Goal: Book appointment/travel/reservation

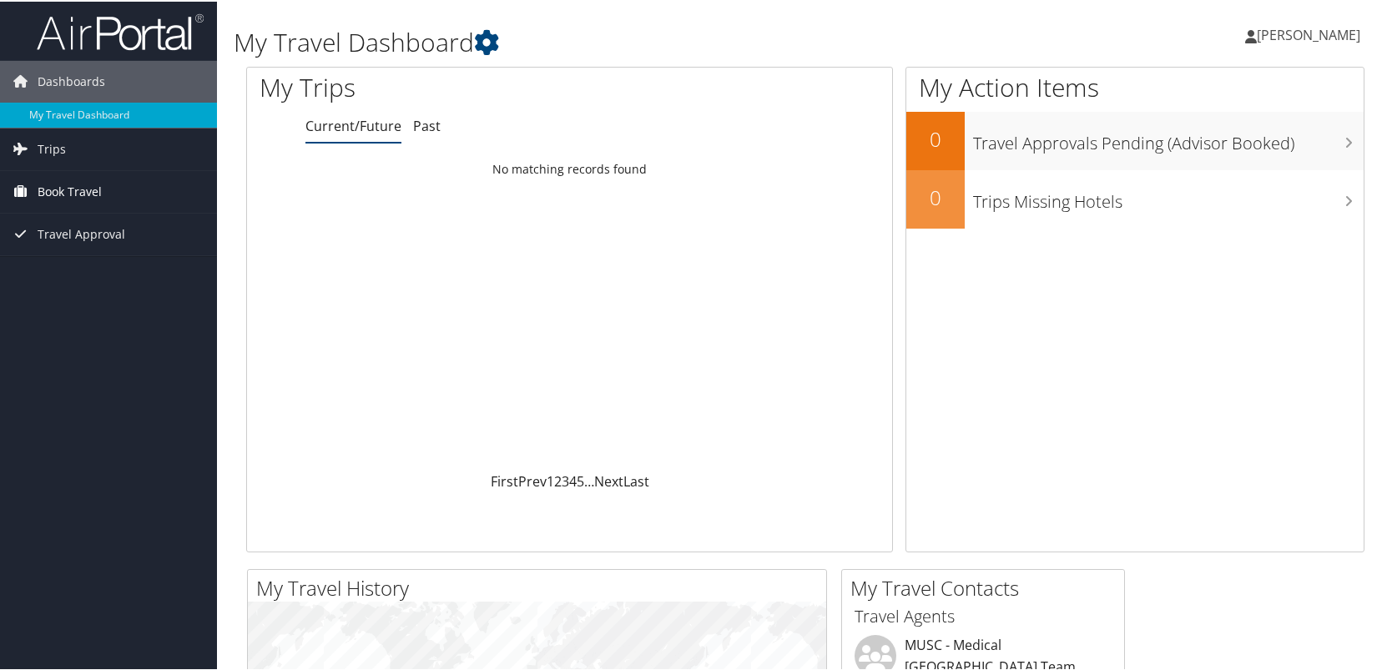
click at [95, 194] on span "Book Travel" at bounding box center [70, 190] width 64 height 42
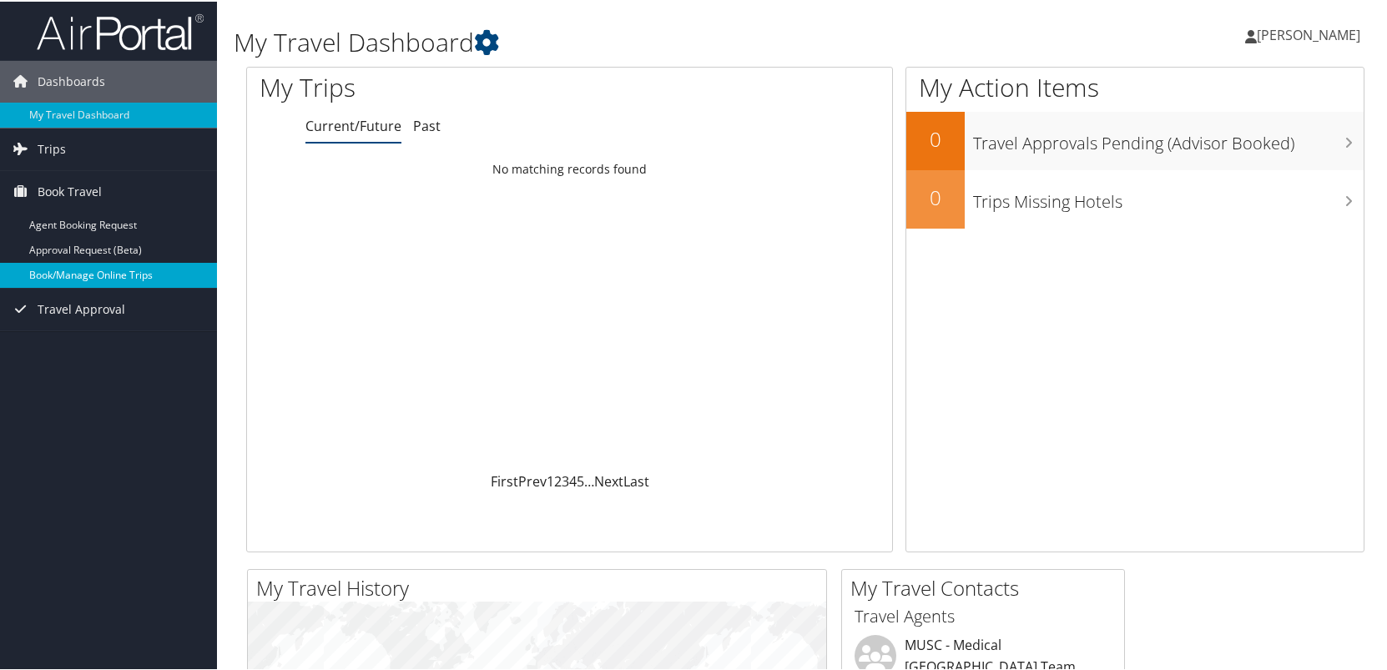
click at [84, 271] on link "Book/Manage Online Trips" at bounding box center [108, 273] width 217 height 25
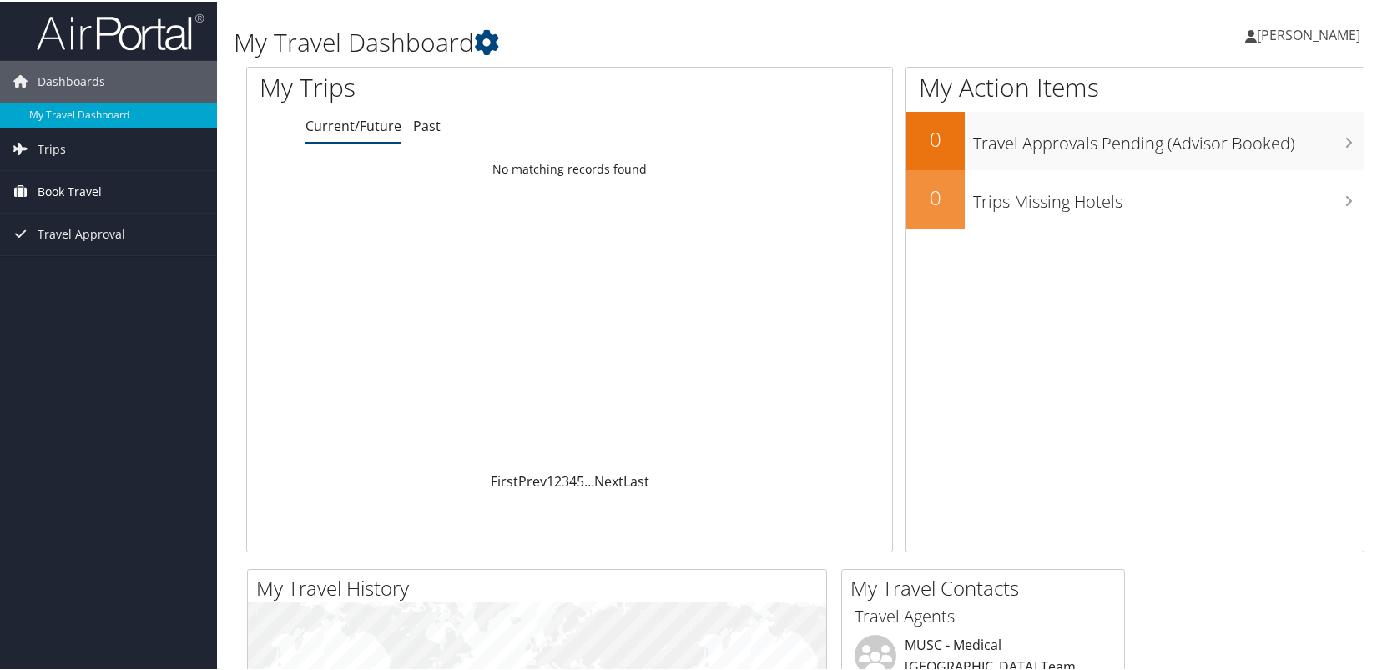
click at [78, 189] on span "Book Travel" at bounding box center [70, 190] width 64 height 42
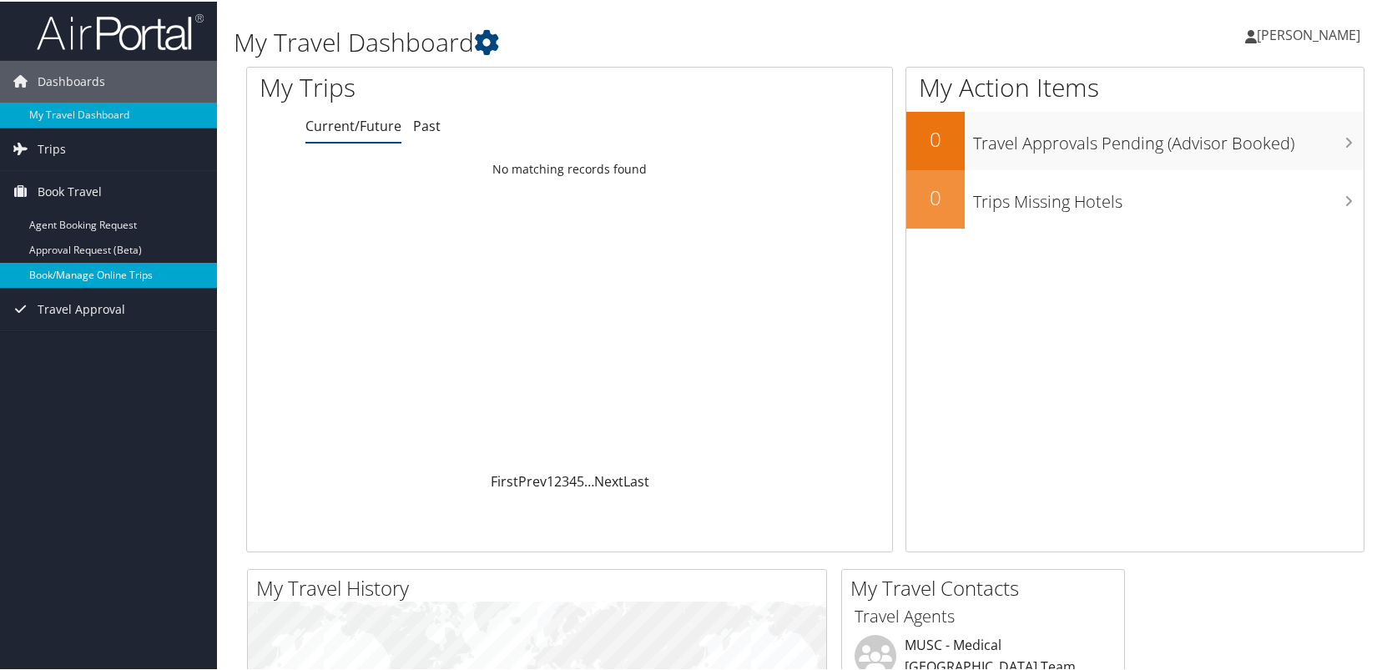
click at [99, 264] on link "Book/Manage Online Trips" at bounding box center [108, 273] width 217 height 25
